Goal: Task Accomplishment & Management: Manage account settings

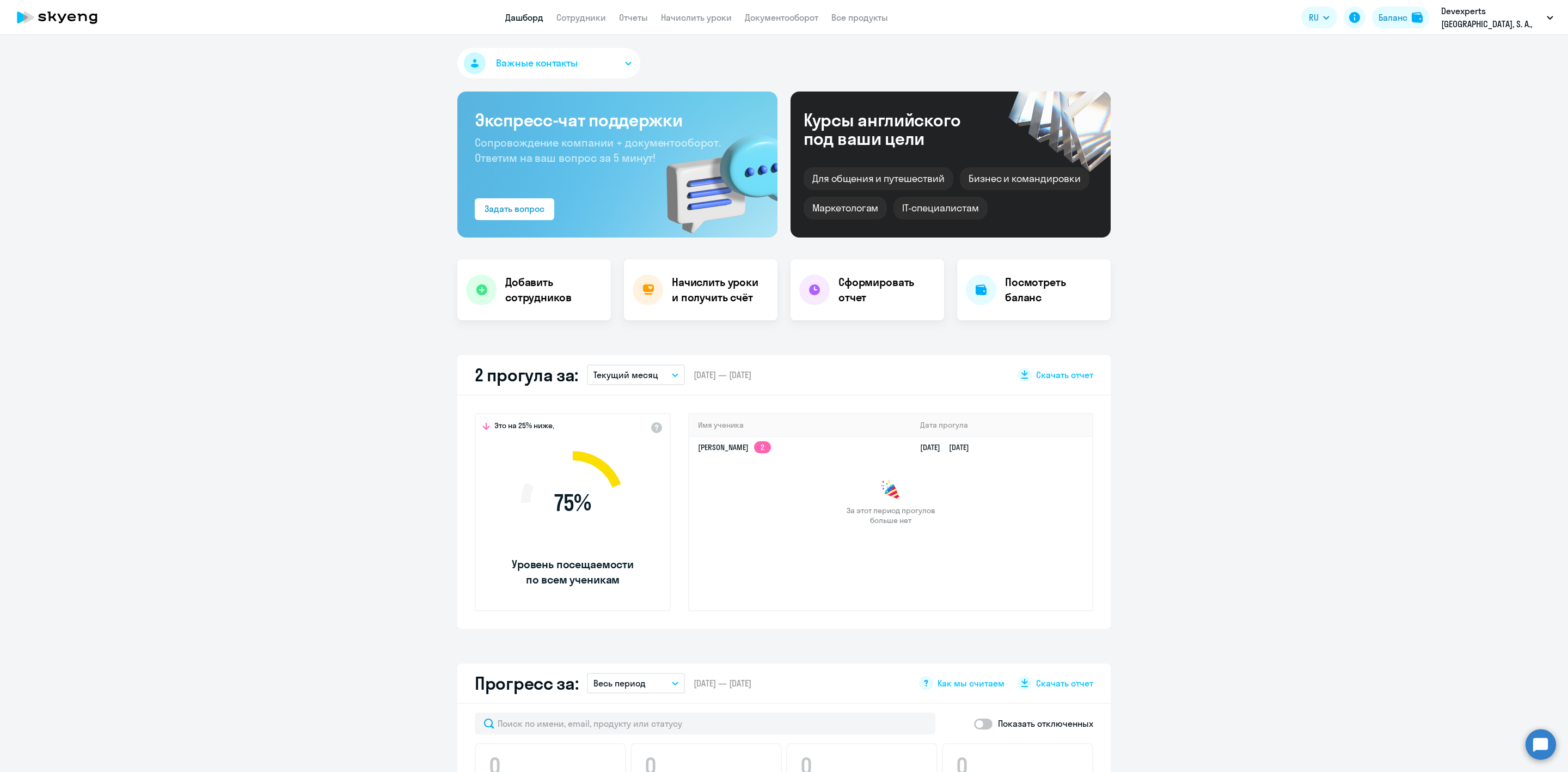
select select "30"
click at [1398, 18] on div "Баланс" at bounding box center [1393, 18] width 29 height 13
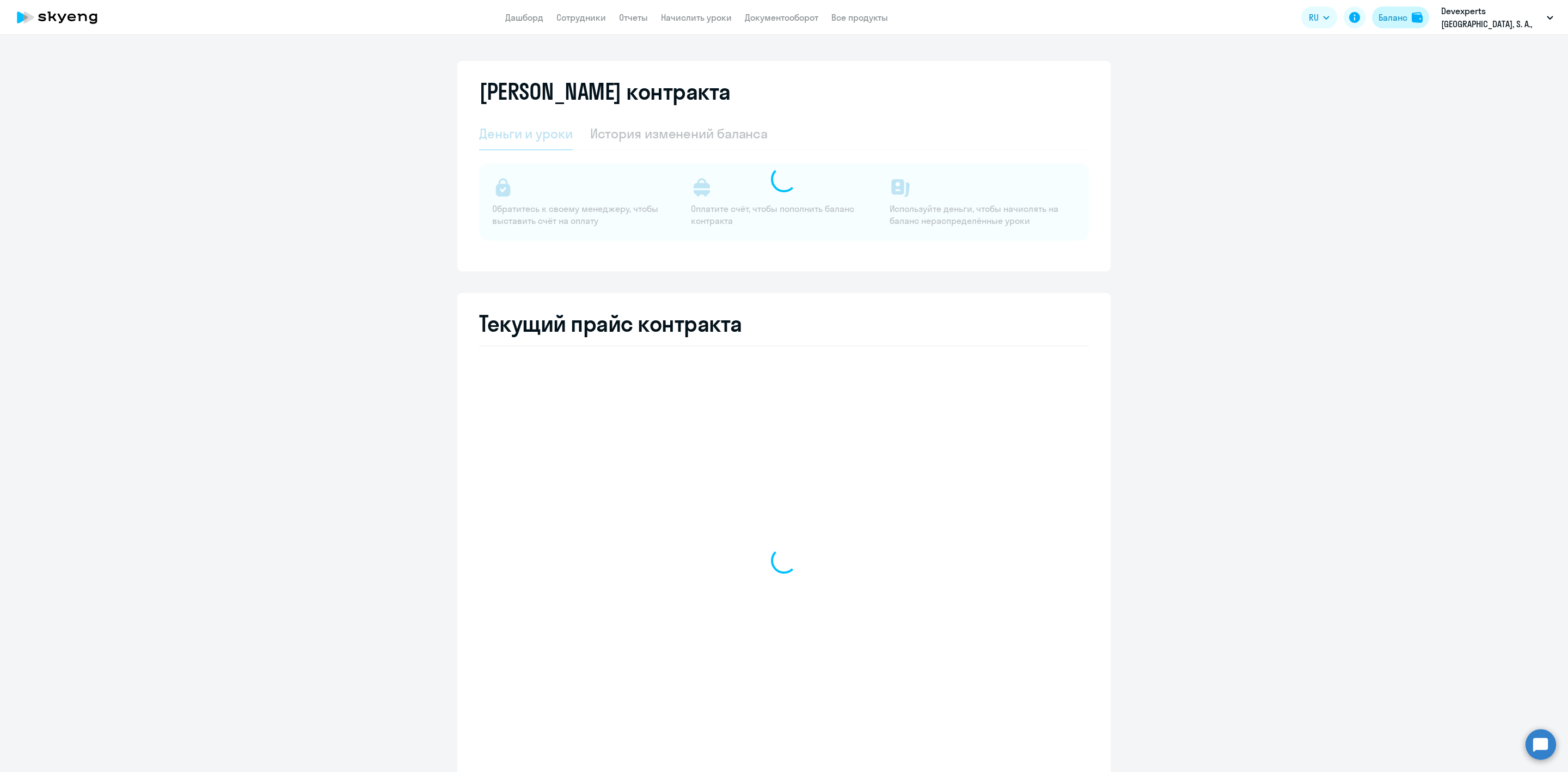
select select "english_adult_not_native_speaker"
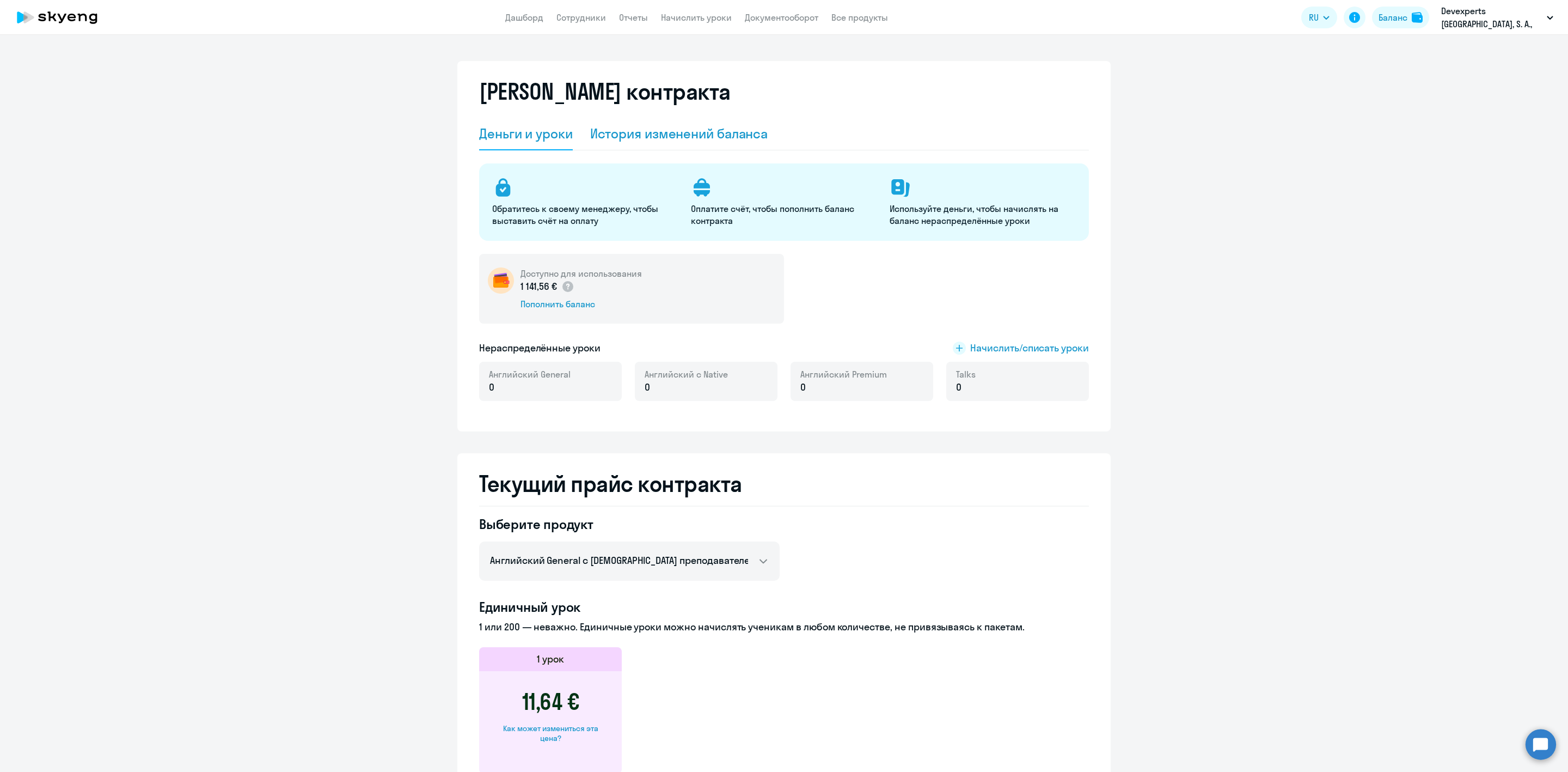
click at [647, 136] on div "История изменений баланса" at bounding box center [679, 133] width 178 height 17
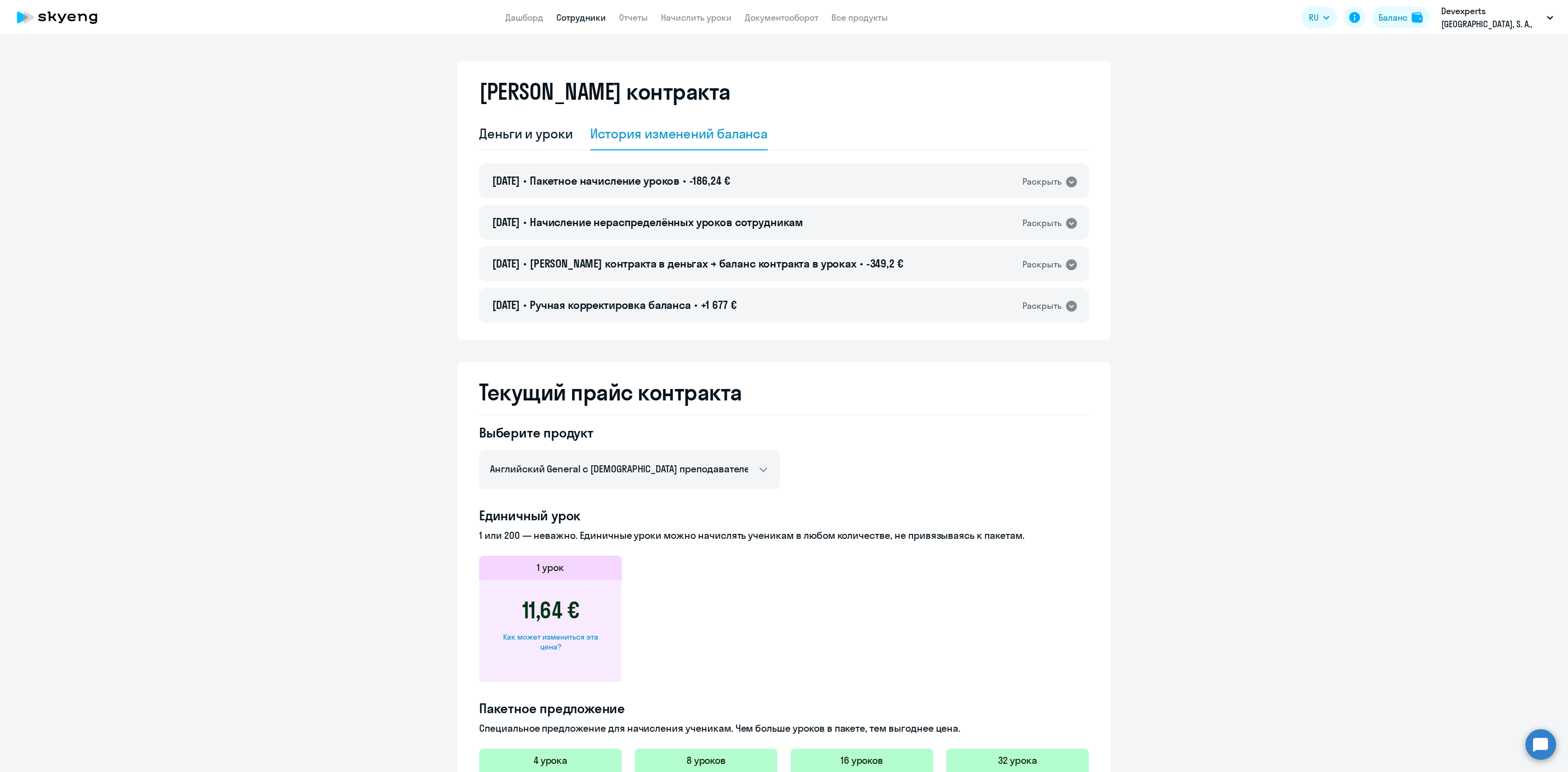
click at [580, 19] on link "Сотрудники" at bounding box center [581, 17] width 49 height 11
select select "30"
